Goal: Task Accomplishment & Management: Manage account settings

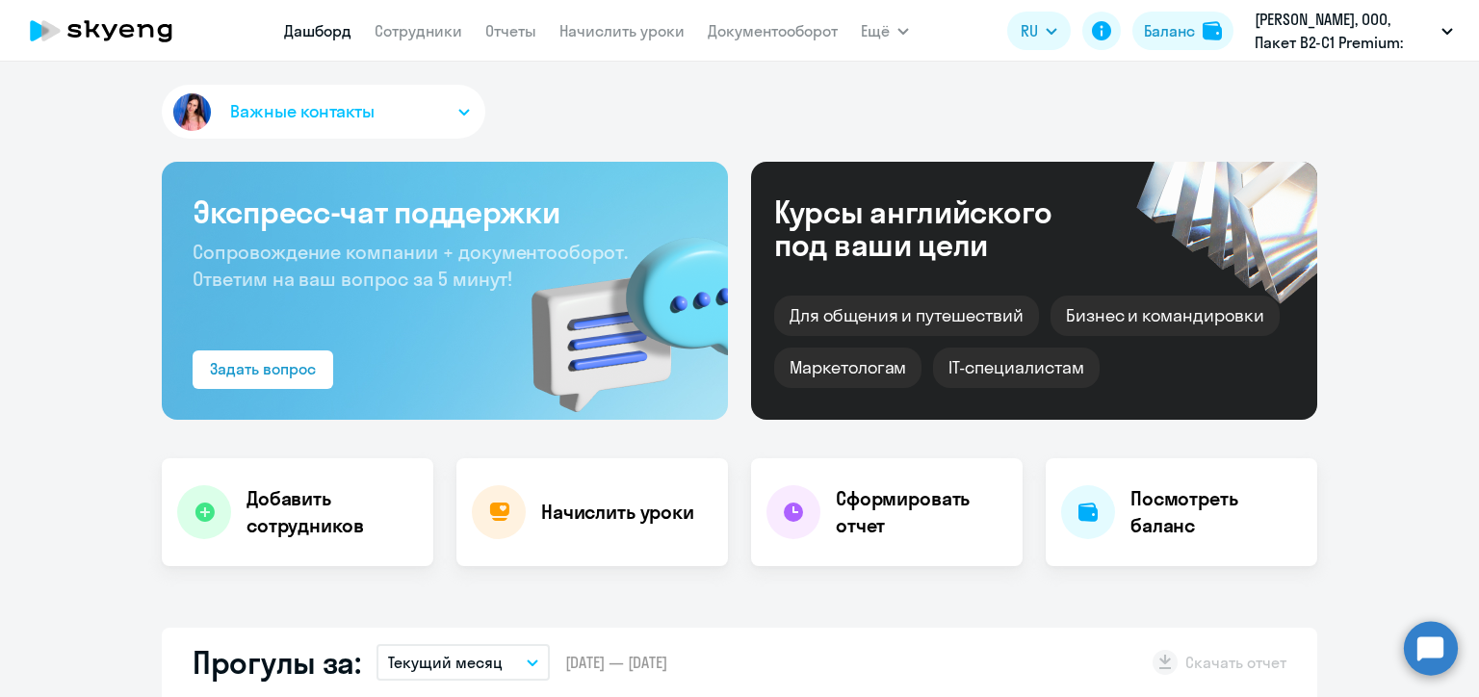
select select "30"
click at [597, 25] on link "Начислить уроки" at bounding box center [621, 30] width 125 height 19
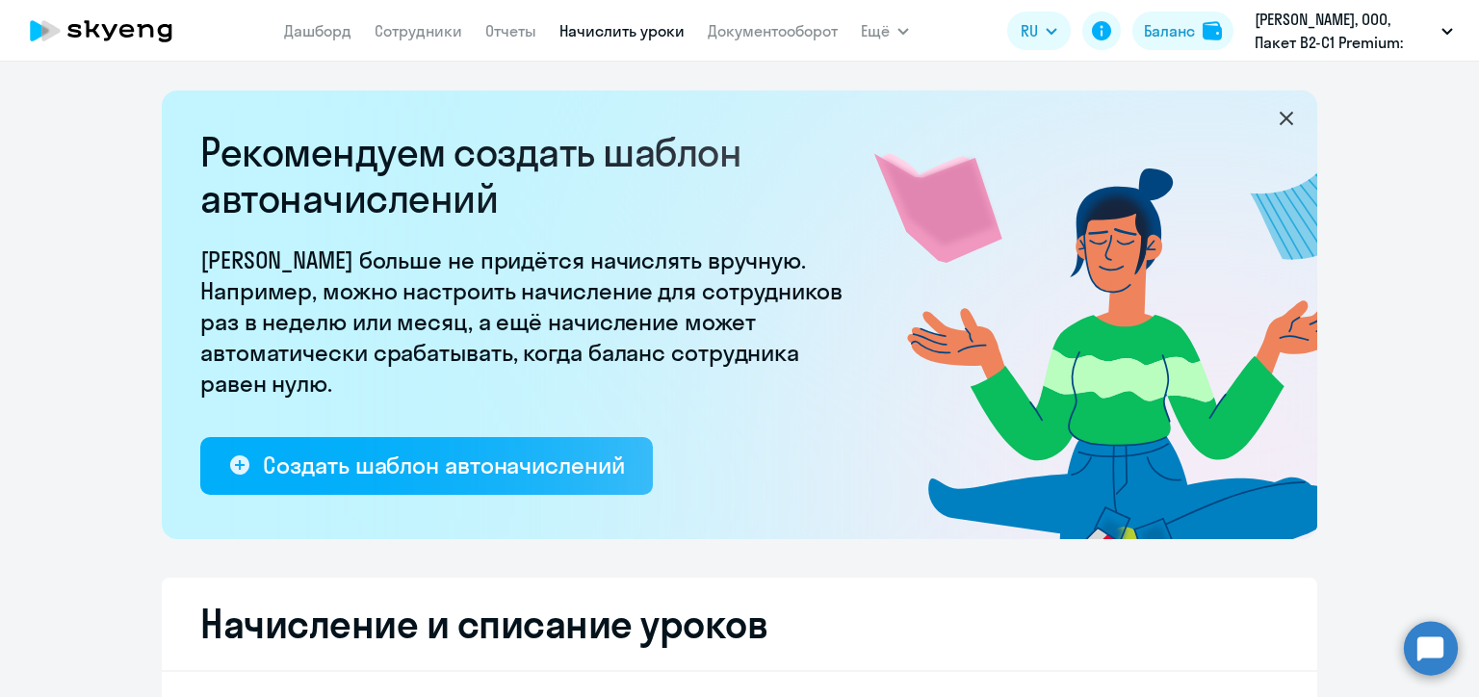
select select "10"
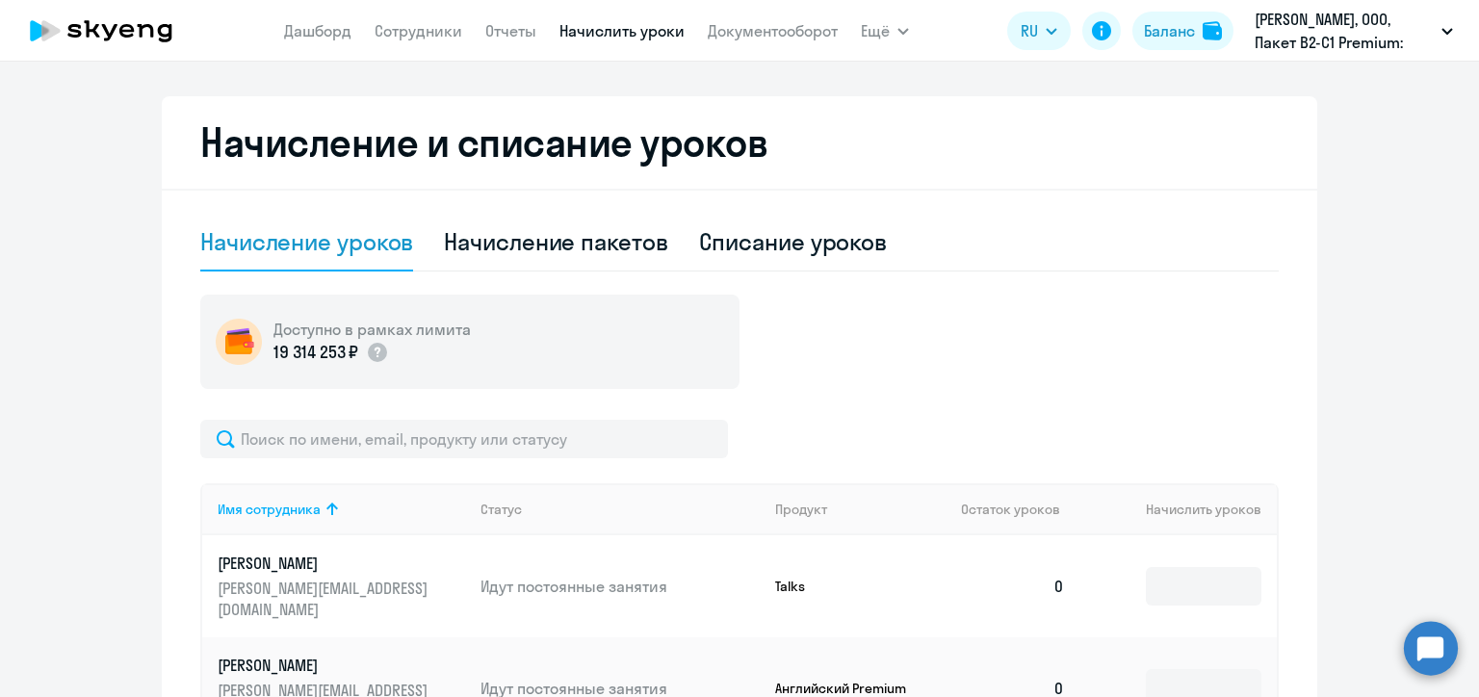
scroll to position [674, 0]
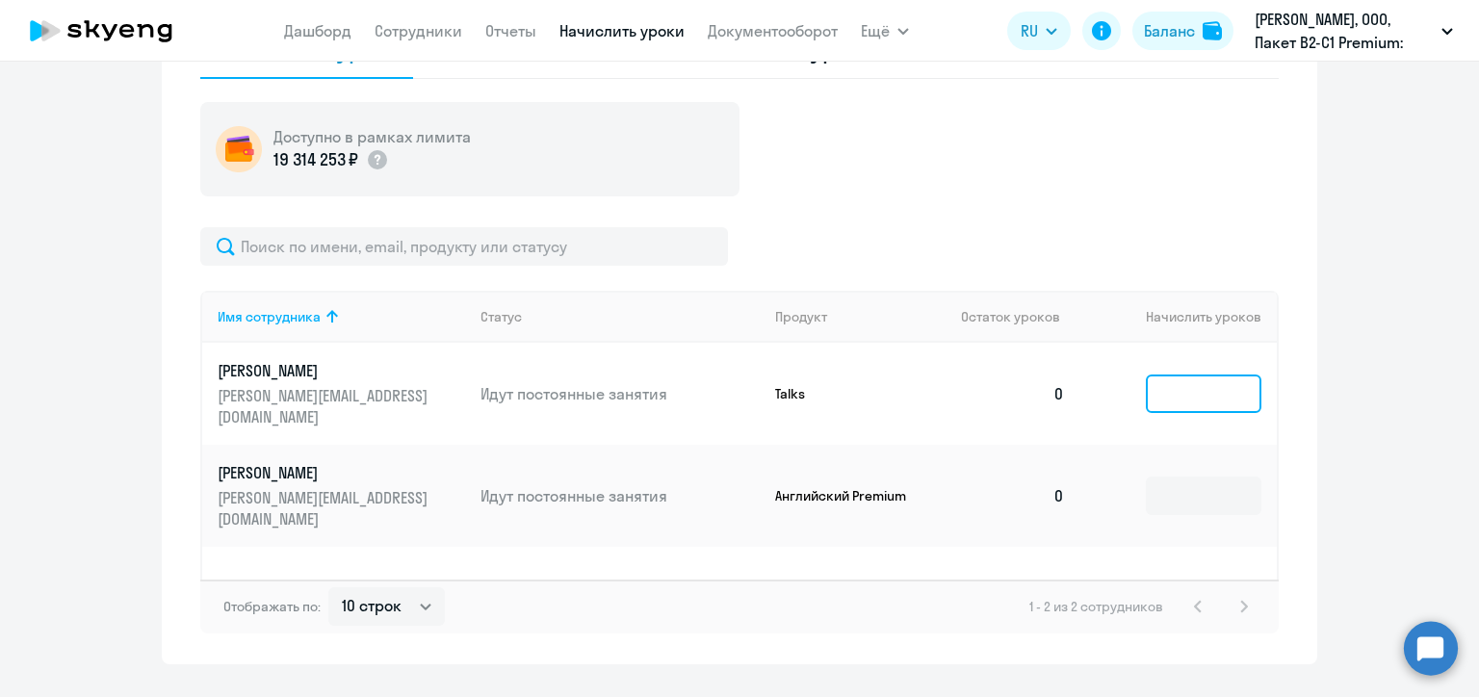
click at [1205, 389] on input at bounding box center [1204, 393] width 116 height 39
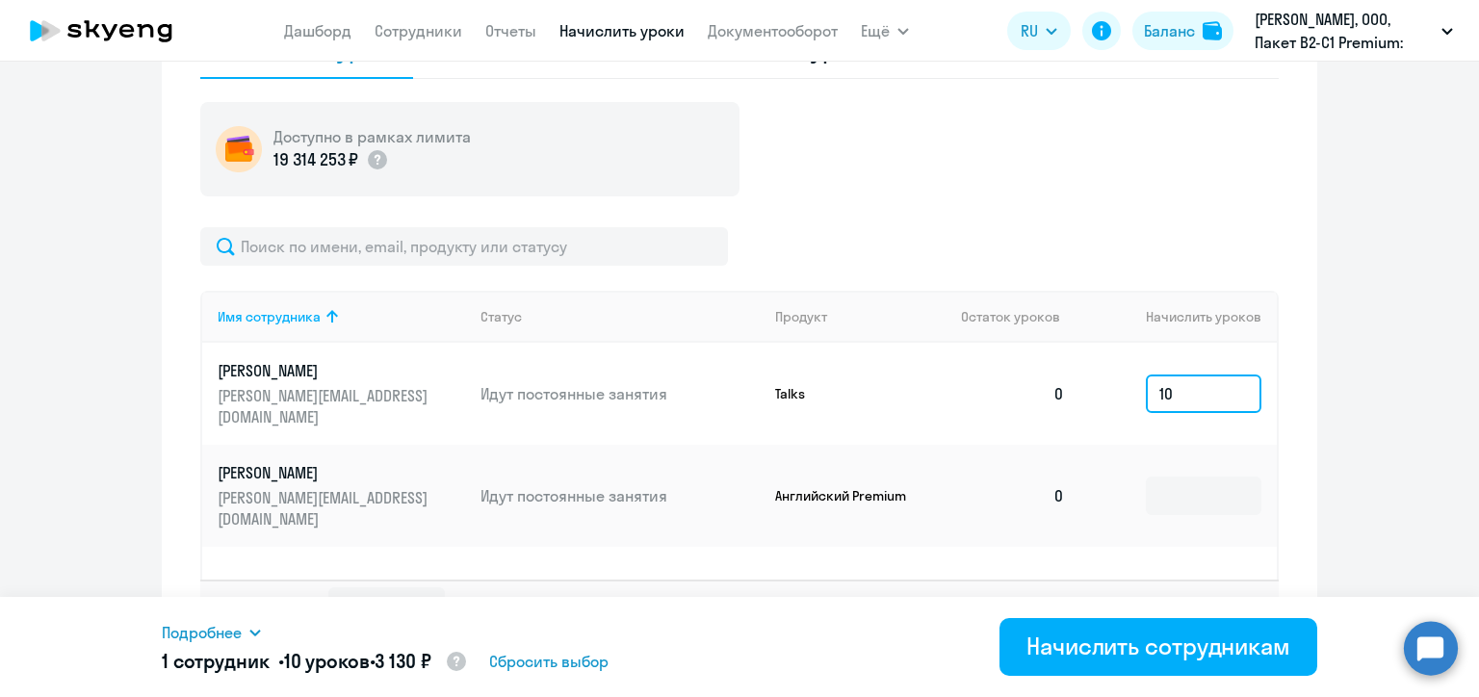
type input "10"
click at [1182, 477] on input at bounding box center [1204, 496] width 116 height 39
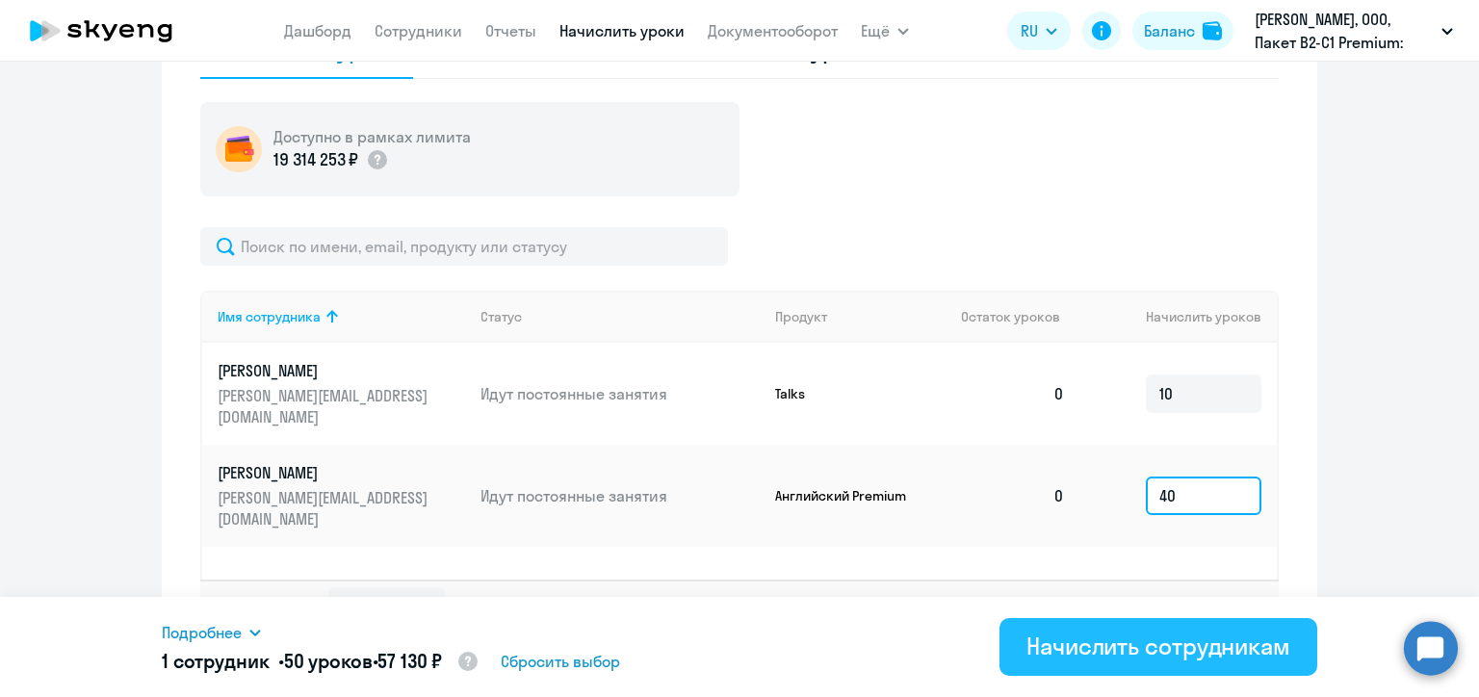
type input "40"
click at [1195, 655] on div "Начислить сотрудникам" at bounding box center [1158, 646] width 264 height 31
